Goal: Navigation & Orientation: Find specific page/section

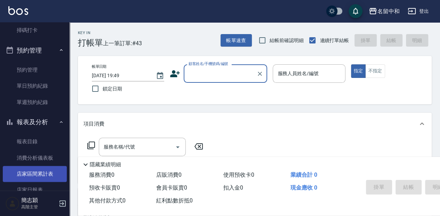
scroll to position [209, 0]
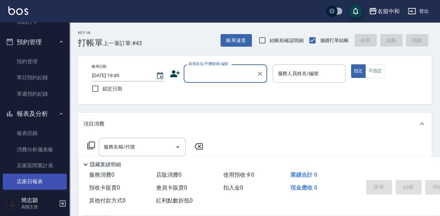
click at [33, 182] on link "店家日報表" at bounding box center [35, 182] width 64 height 16
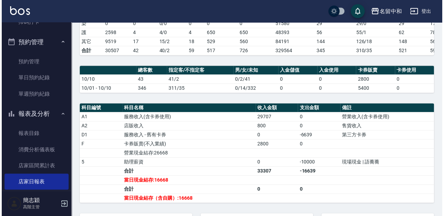
scroll to position [116, 0]
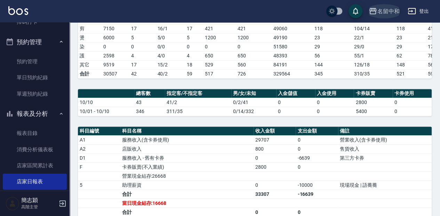
click at [372, 9] on icon "button" at bounding box center [372, 11] width 7 height 6
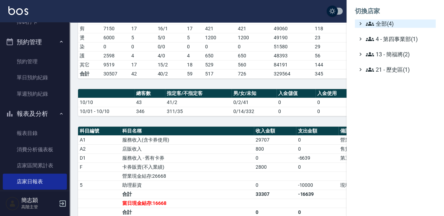
click at [366, 22] on icon at bounding box center [369, 23] width 8 height 8
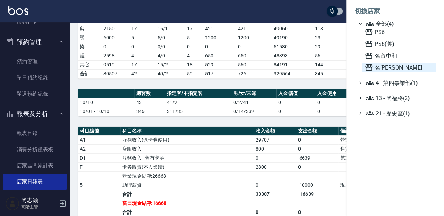
click at [368, 67] on icon at bounding box center [368, 67] width 7 height 6
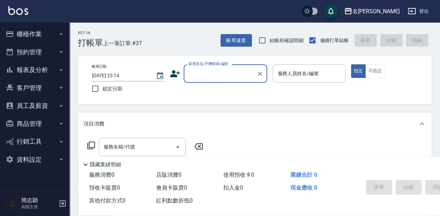
click at [61, 69] on icon "button" at bounding box center [61, 70] width 6 height 6
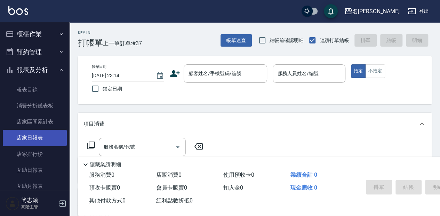
click at [32, 139] on link "店家日報表" at bounding box center [35, 138] width 64 height 16
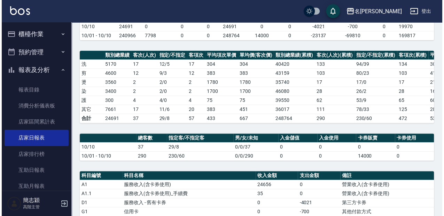
scroll to position [70, 0]
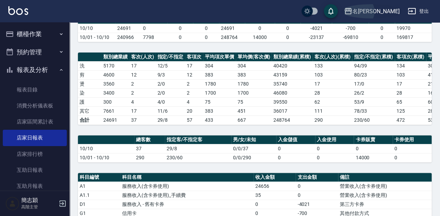
click at [352, 12] on icon "button" at bounding box center [348, 11] width 8 height 8
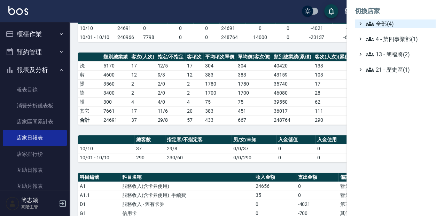
click at [372, 20] on icon at bounding box center [369, 23] width 8 height 8
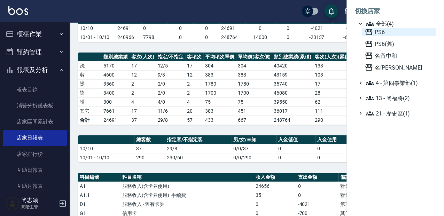
click at [368, 33] on icon at bounding box center [368, 32] width 8 height 8
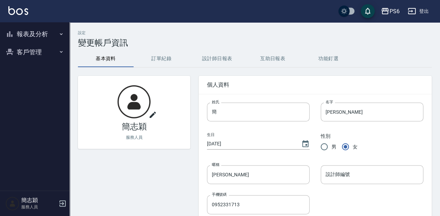
click at [60, 35] on icon "button" at bounding box center [61, 34] width 6 height 6
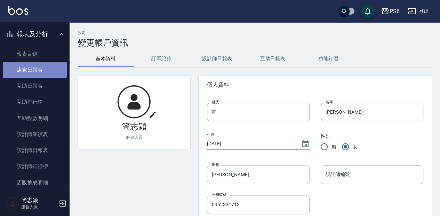
click at [37, 70] on link "店家日報表" at bounding box center [35, 70] width 64 height 16
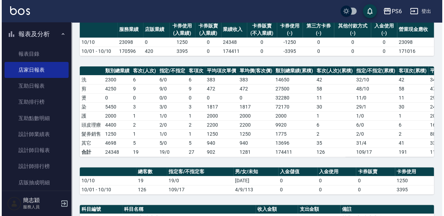
scroll to position [46, 0]
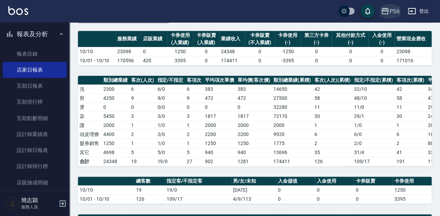
click at [385, 10] on icon "button" at bounding box center [385, 11] width 8 height 8
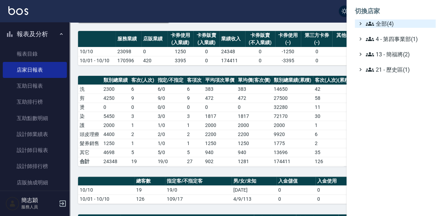
click at [368, 23] on icon at bounding box center [369, 24] width 8 height 4
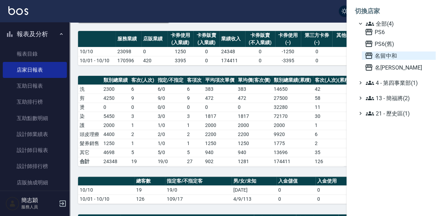
click at [367, 54] on icon at bounding box center [368, 55] width 8 height 8
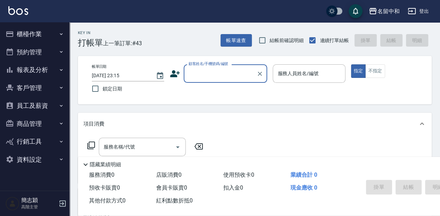
click at [60, 105] on icon "button" at bounding box center [61, 106] width 3 height 2
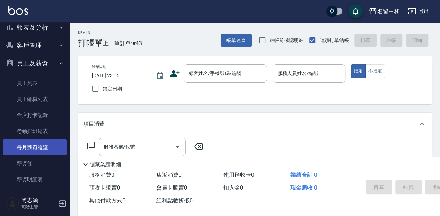
scroll to position [46, 0]
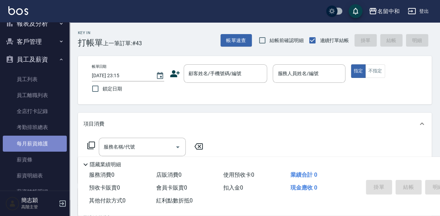
click at [45, 145] on link "每月薪資維護" at bounding box center [35, 144] width 64 height 16
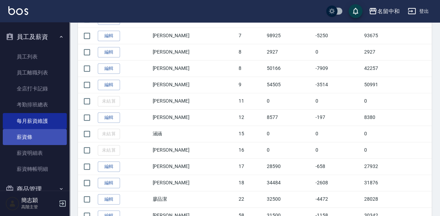
scroll to position [46, 0]
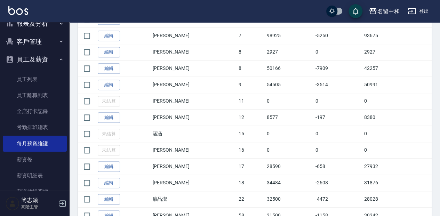
click at [58, 24] on icon "button" at bounding box center [61, 24] width 6 height 6
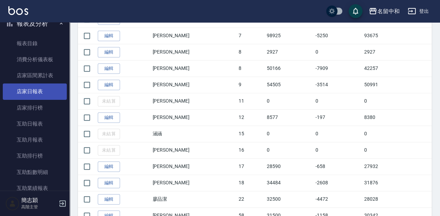
click at [37, 90] on link "店家日報表" at bounding box center [35, 91] width 64 height 16
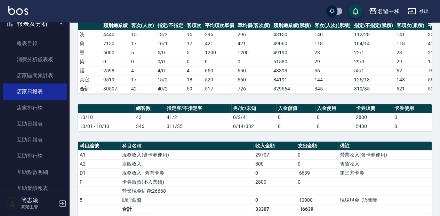
scroll to position [93, 0]
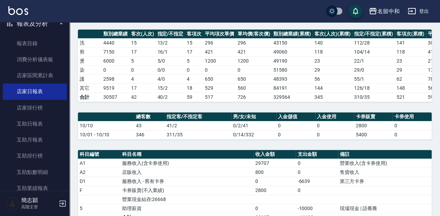
click at [420, 13] on button "登出" at bounding box center [418, 11] width 27 height 13
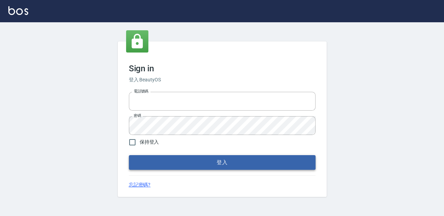
type input "0952331713"
click at [201, 166] on button "登入" at bounding box center [222, 162] width 186 height 15
